Goal: Transaction & Acquisition: Subscribe to service/newsletter

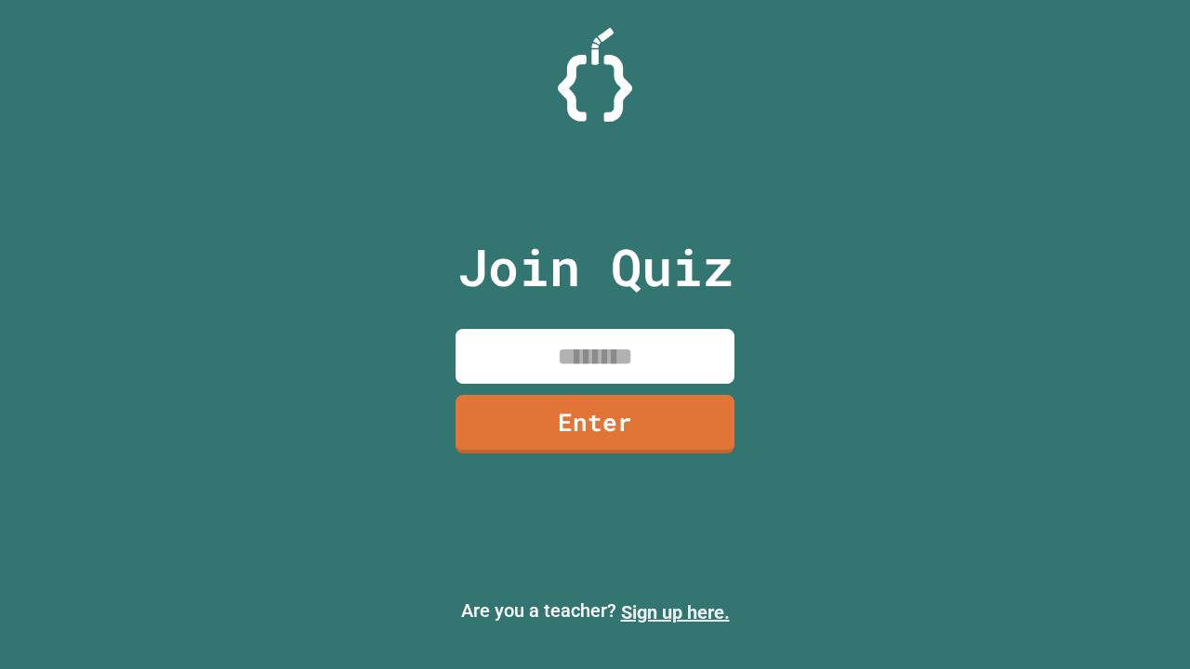
click at [675, 613] on link "Sign up here." at bounding box center [675, 613] width 109 height 22
